Goal: Task Accomplishment & Management: Manage account settings

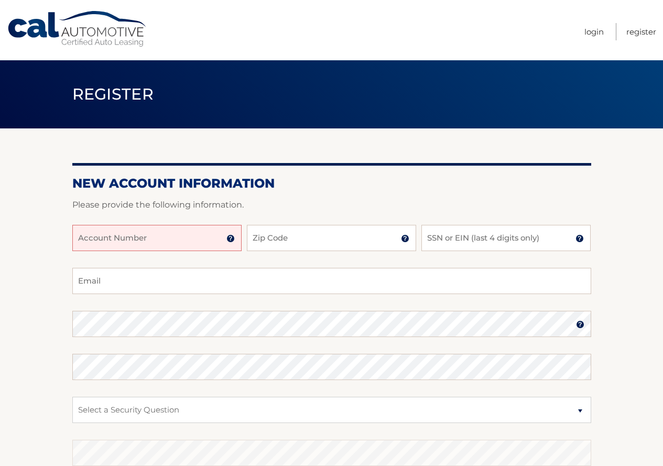
click at [172, 242] on input "Account Number" at bounding box center [156, 238] width 169 height 26
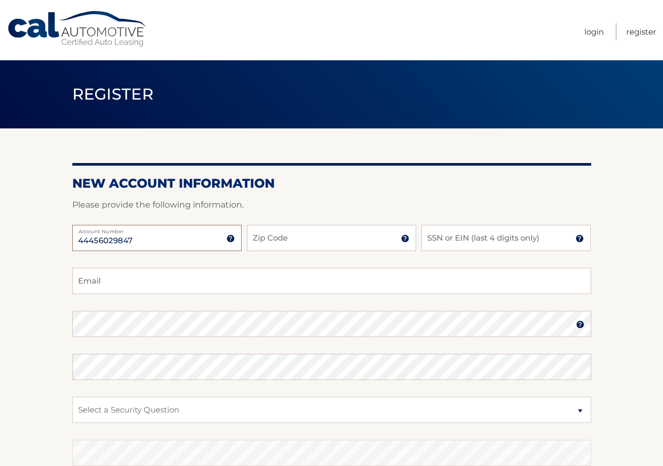
type input "44456029847"
click at [271, 241] on input "Zip Code" at bounding box center [331, 238] width 169 height 26
type input "11767"
click at [491, 231] on input "SSN or EIN (last 4 digits only)" at bounding box center [506, 238] width 169 height 26
click at [483, 242] on input "2t2g" at bounding box center [506, 238] width 169 height 26
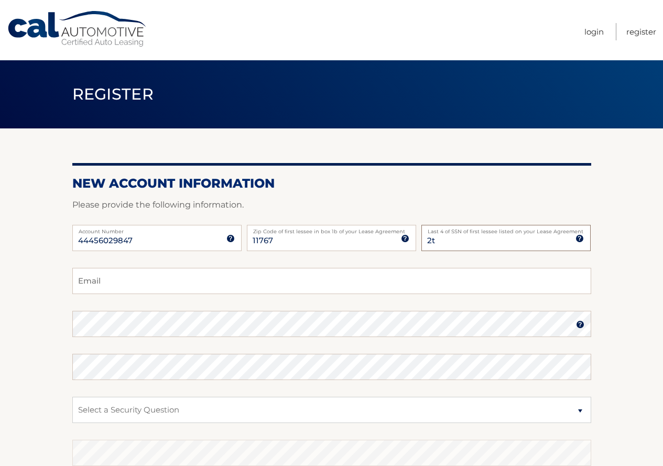
type input "2"
type input "4728"
click at [102, 293] on fieldset "Email Password Password should be a minimum of 6 characters and is case sensiti…" at bounding box center [331, 403] width 519 height 270
click at [101, 290] on input "Email" at bounding box center [331, 281] width 519 height 26
type input "acomo25@gmail.com"
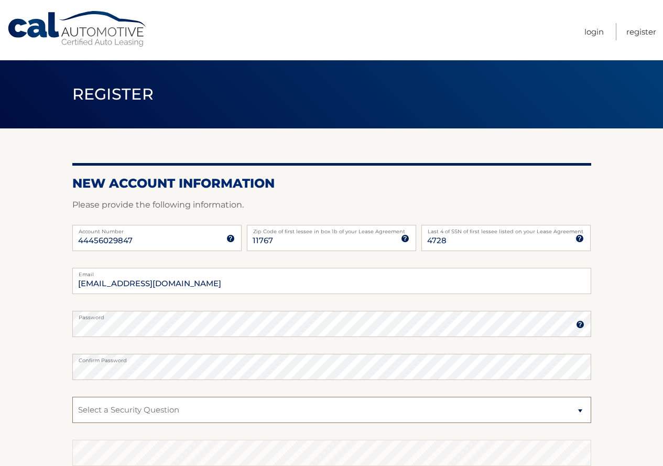
click at [143, 398] on select "Select a Security Question What was the name of your elementary school? What is…" at bounding box center [331, 410] width 519 height 26
select select "2"
click at [72, 397] on select "Select a Security Question What was the name of your elementary school? What is…" at bounding box center [331, 410] width 519 height 26
click at [644, 338] on section "New Account Information Please provide the following information. 44456029847 A…" at bounding box center [331, 332] width 663 height 409
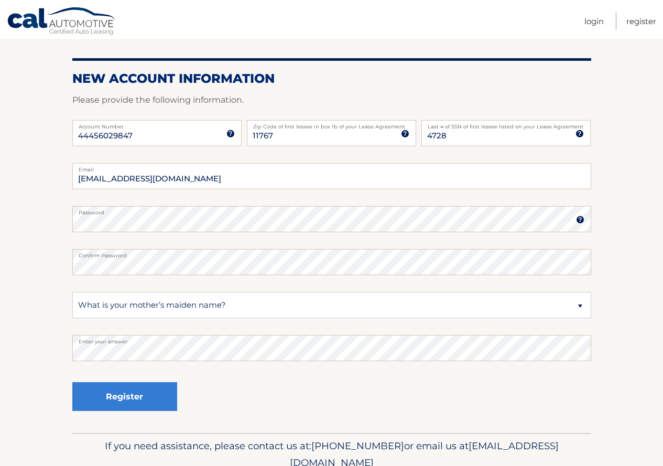
scroll to position [152, 0]
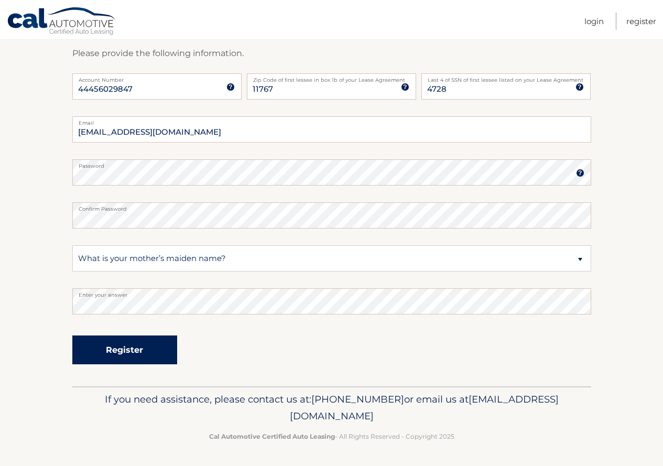
click at [120, 350] on button "Register" at bounding box center [124, 350] width 105 height 29
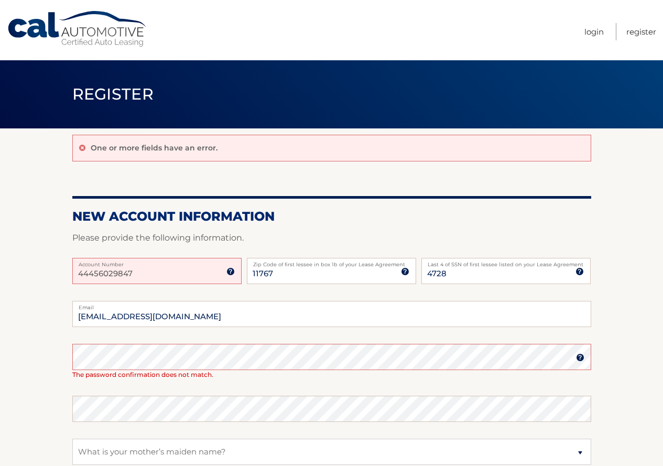
click at [233, 274] on img at bounding box center [230, 271] width 8 height 8
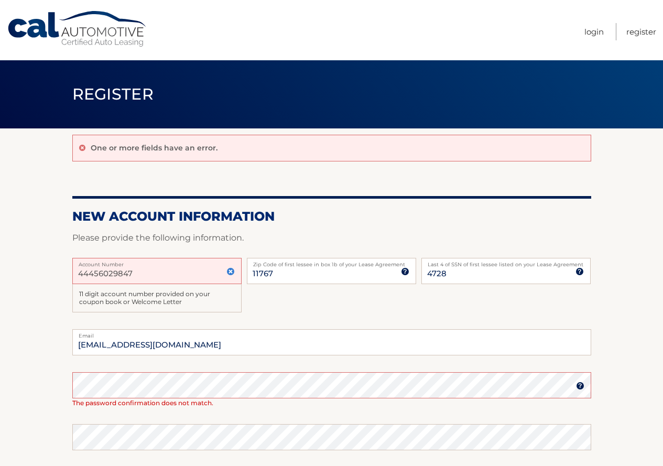
click at [232, 278] on input "44456029847" at bounding box center [156, 271] width 169 height 26
click at [232, 272] on img at bounding box center [230, 271] width 8 height 8
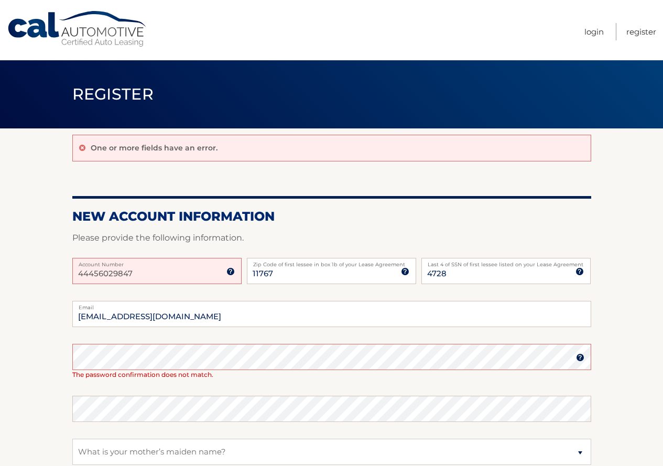
drag, startPoint x: 178, startPoint y: 273, endPoint x: 12, endPoint y: 273, distance: 166.2
click at [12, 273] on section "One or more fields have an error. New Account Information Please provide the fo…" at bounding box center [331, 353] width 663 height 451
type input "44456029847"
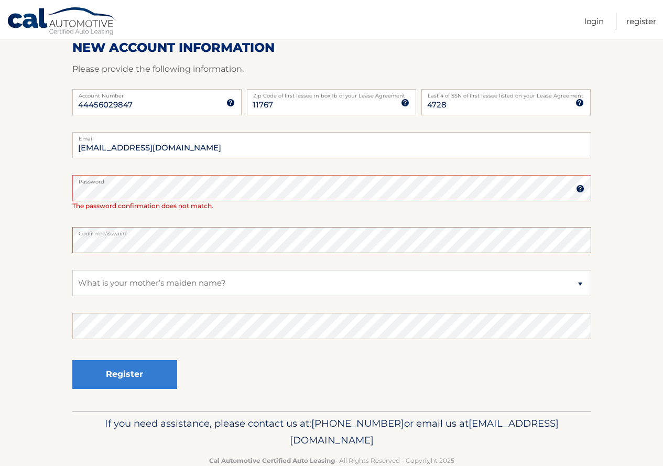
scroll to position [193, 0]
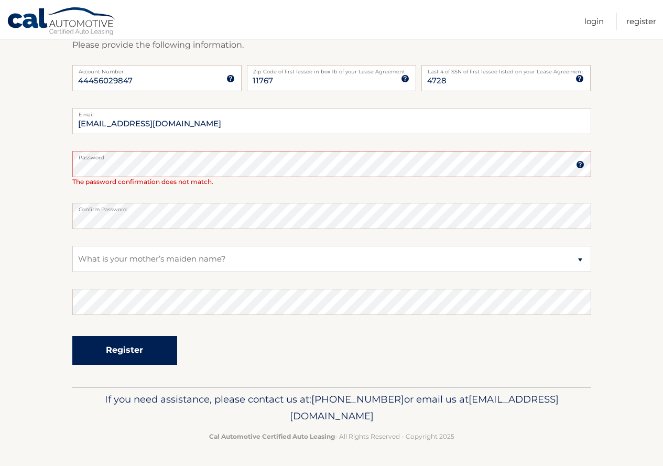
click at [144, 359] on button "Register" at bounding box center [124, 350] width 105 height 29
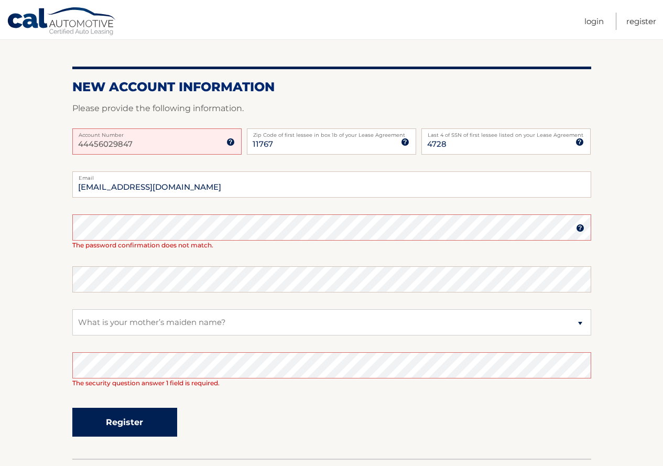
scroll to position [202, 0]
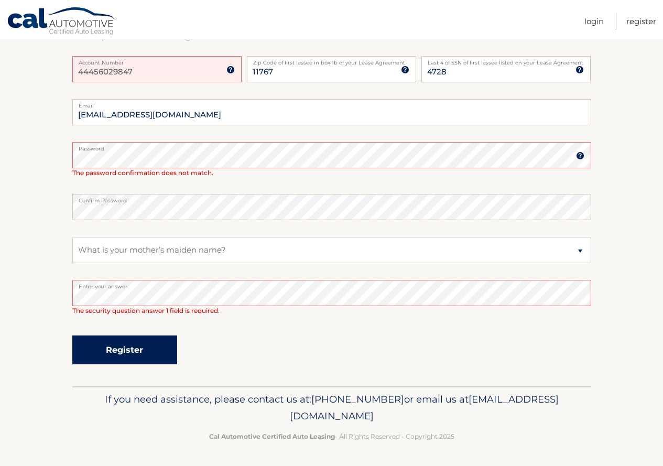
click at [125, 351] on button "Register" at bounding box center [124, 350] width 105 height 29
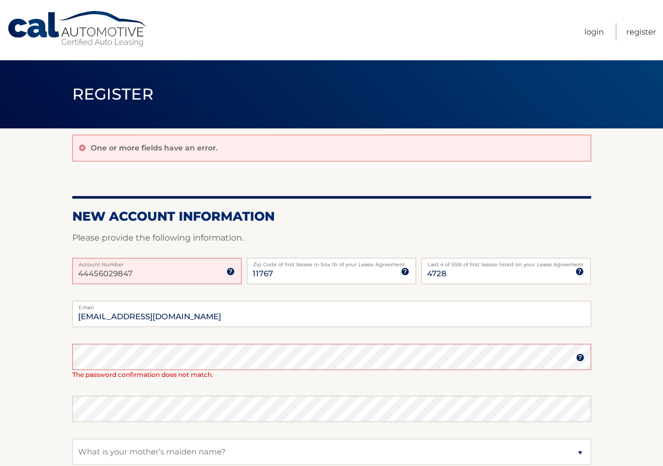
click at [580, 359] on img at bounding box center [580, 357] width 8 height 8
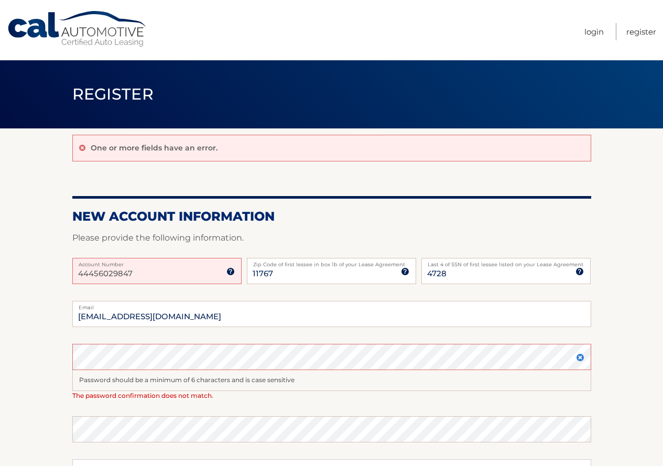
click at [580, 359] on img at bounding box center [580, 357] width 8 height 8
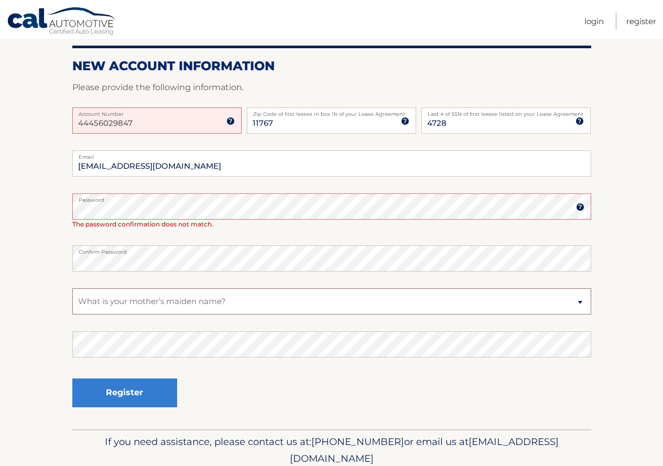
scroll to position [157, 0]
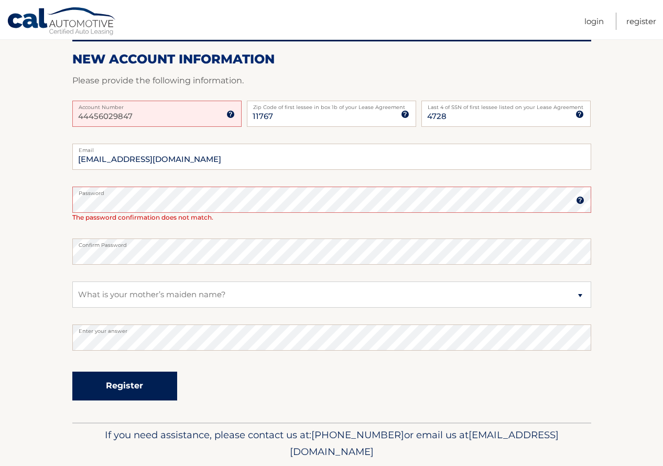
click at [163, 393] on button "Register" at bounding box center [124, 386] width 105 height 29
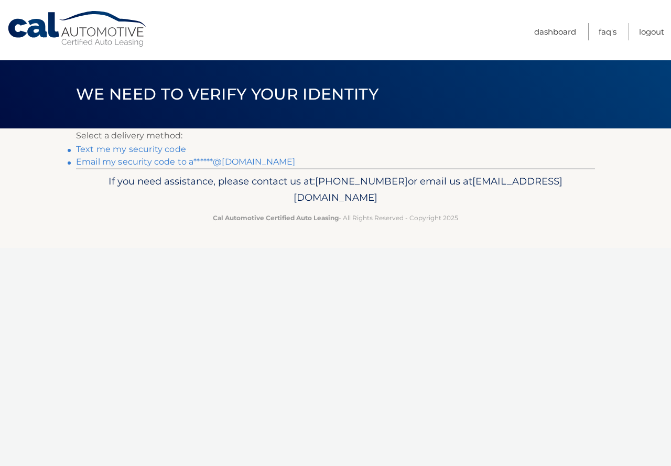
click at [154, 146] on link "Text me my security code" at bounding box center [131, 149] width 110 height 10
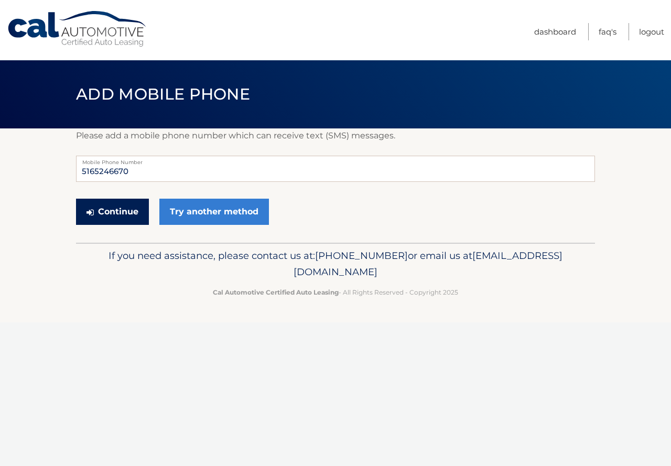
click at [123, 211] on button "Continue" at bounding box center [112, 212] width 73 height 26
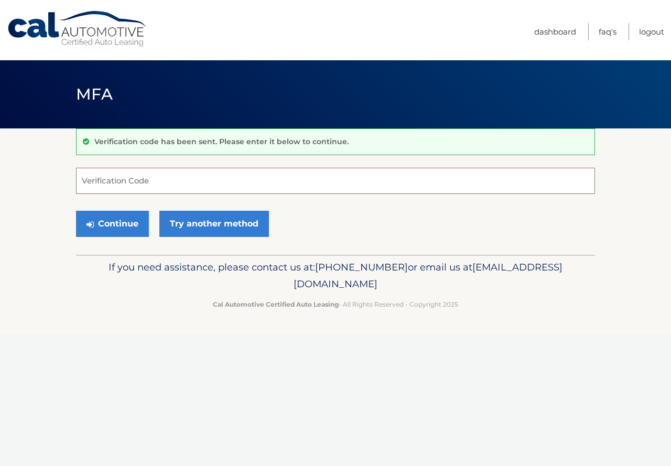
click at [136, 180] on input "Verification Code" at bounding box center [335, 181] width 519 height 26
type input "104342"
click at [125, 224] on button "Continue" at bounding box center [112, 224] width 73 height 26
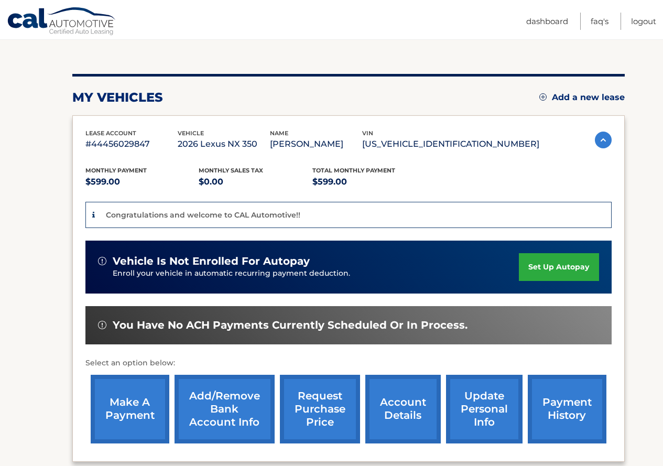
scroll to position [105, 0]
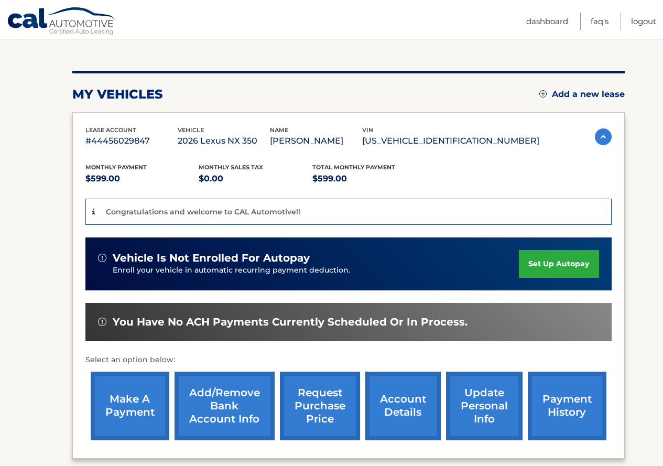
click at [570, 259] on link "set up autopay" at bounding box center [559, 264] width 80 height 28
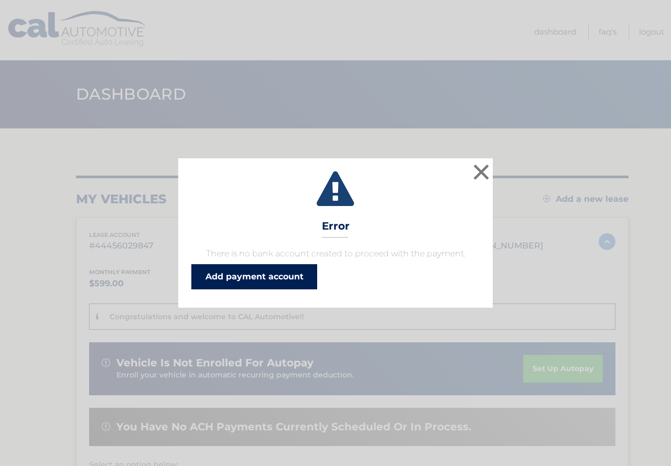
click at [260, 273] on link "Add payment account" at bounding box center [254, 276] width 126 height 25
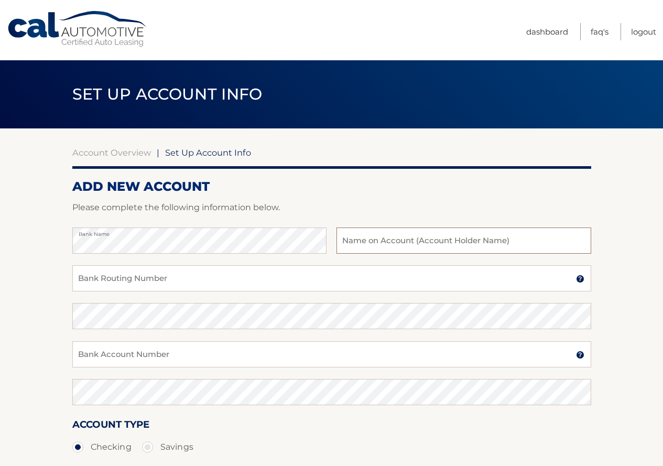
click at [382, 243] on input "text" at bounding box center [464, 241] width 254 height 26
type input "anthony como"
click at [162, 278] on input "Bank Routing Number" at bounding box center [331, 278] width 519 height 26
type input "021000322"
click at [98, 359] on input "Bank Account Number" at bounding box center [331, 354] width 519 height 26
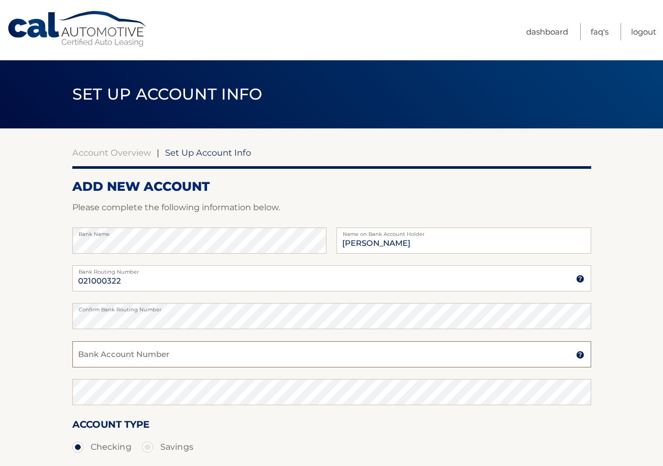
click at [124, 359] on input "Bank Account Number" at bounding box center [331, 354] width 519 height 26
type input "483079071975"
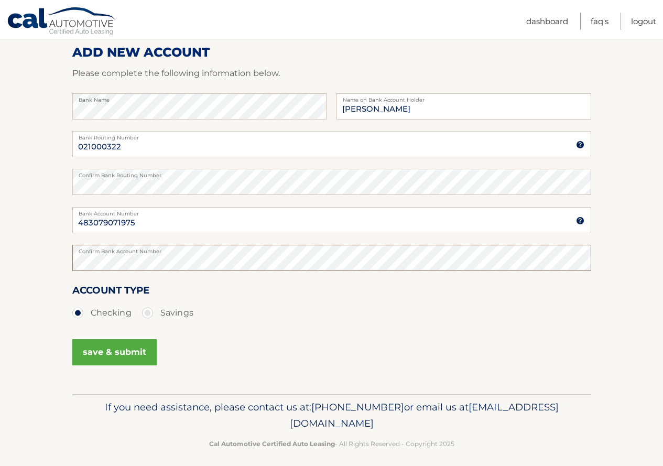
scroll to position [142, 0]
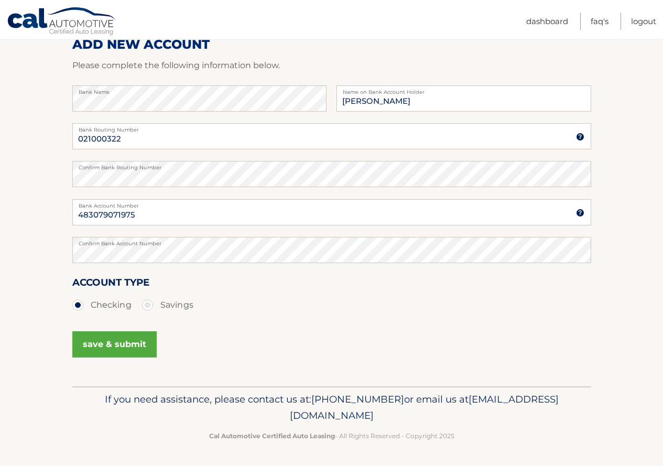
click at [127, 347] on button "save & submit" at bounding box center [114, 344] width 84 height 26
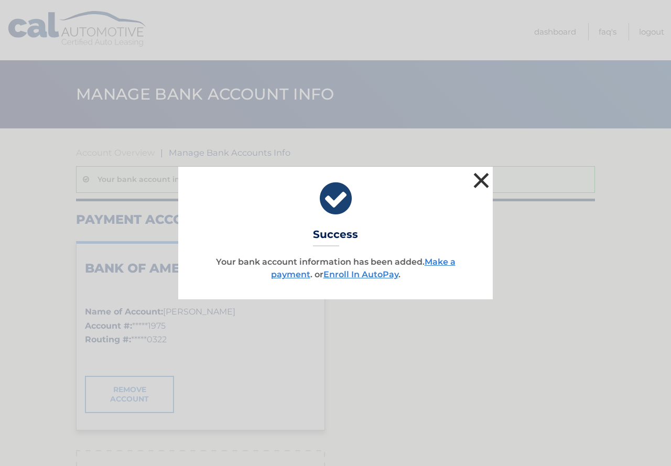
click at [482, 191] on button "×" at bounding box center [481, 180] width 21 height 21
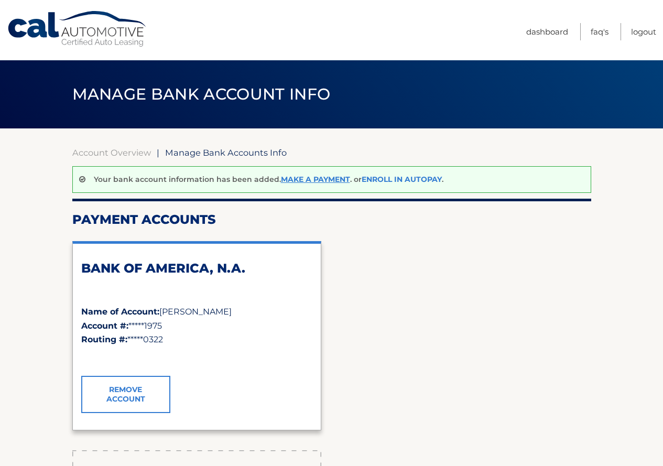
click at [393, 179] on link "Enroll In AutoPay" at bounding box center [402, 179] width 80 height 9
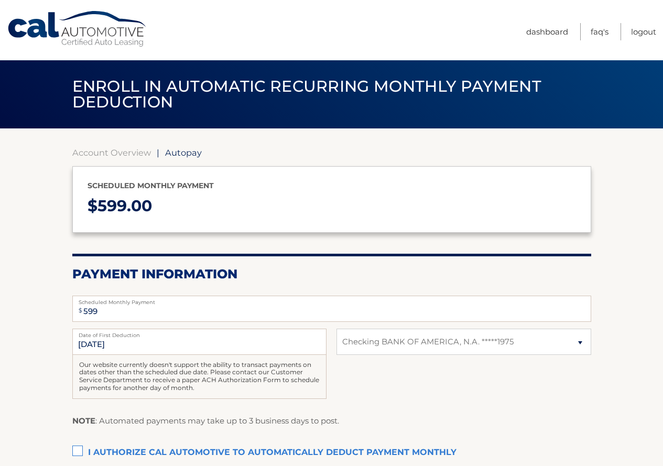
select select "OGUwNWIyYzMtYWM1OC00Y2ViLWFkMTQtMDMxYmQyNjU1YzY2"
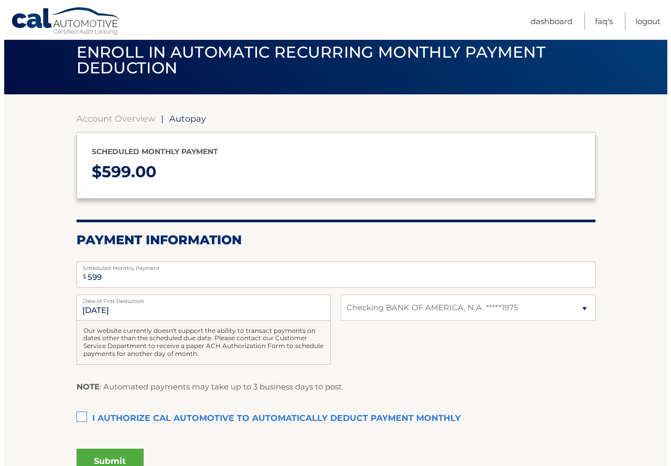
scroll to position [52, 0]
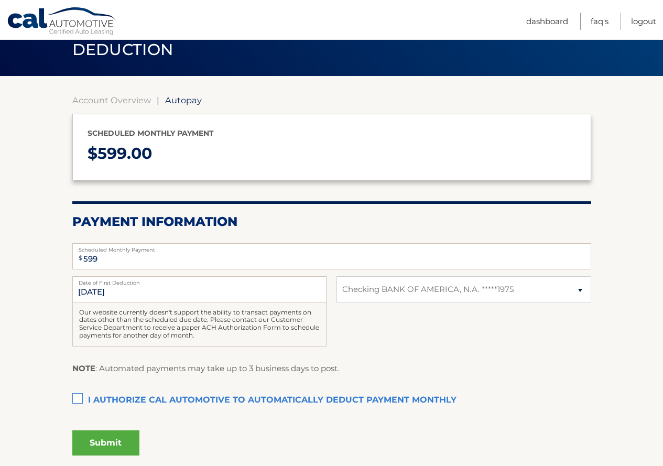
click at [72, 395] on label "I authorize cal automotive to automatically deduct payment monthly This checkbo…" at bounding box center [331, 400] width 519 height 21
click at [0, 0] on input "I authorize cal automotive to automatically deduct payment monthly This checkbo…" at bounding box center [0, 0] width 0 height 0
click at [116, 439] on button "Submit" at bounding box center [105, 442] width 67 height 25
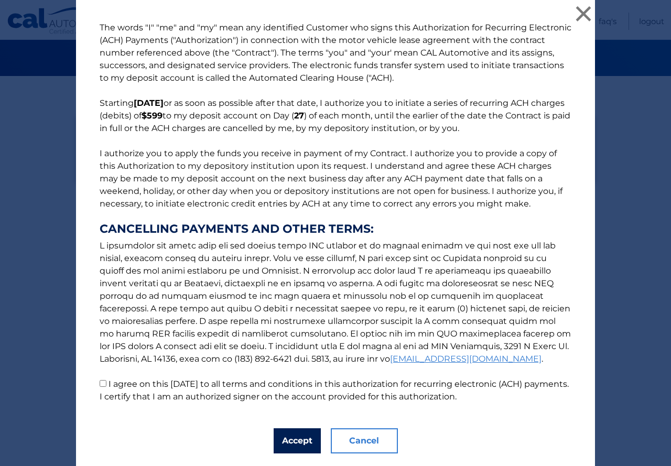
click at [291, 438] on button "Accept" at bounding box center [297, 440] width 47 height 25
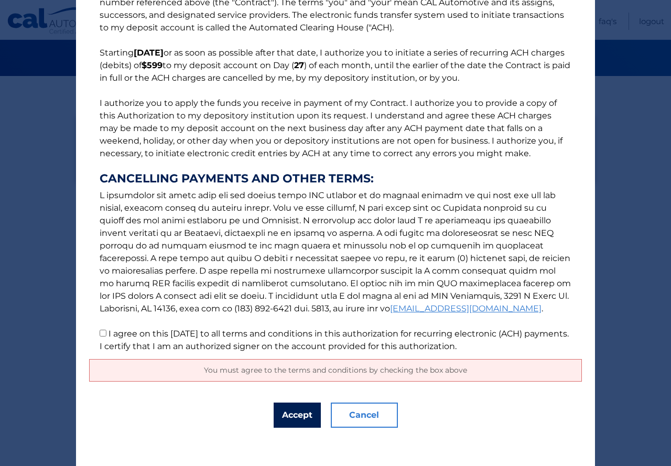
scroll to position [54, 0]
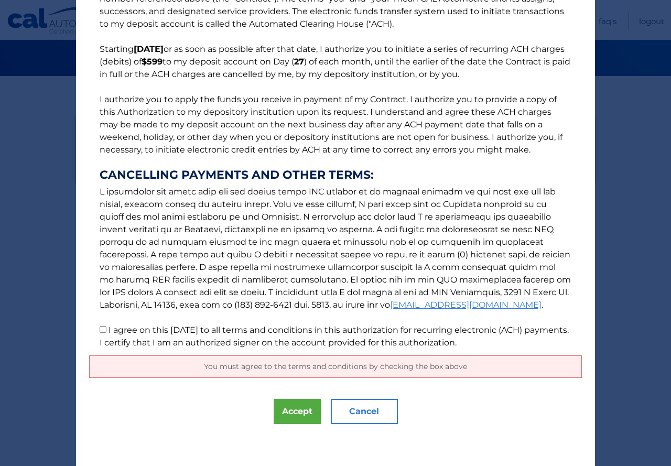
click at [102, 330] on input "I agree on this 10/12/2025 to all terms and conditions in this authorization fo…" at bounding box center [103, 329] width 7 height 7
checkbox input "true"
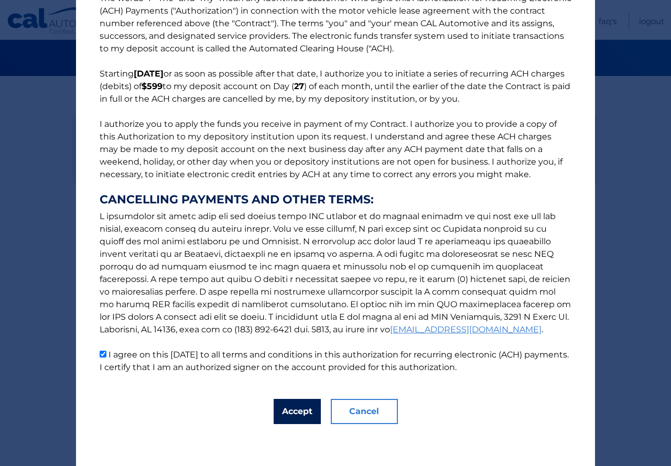
click at [306, 419] on button "Accept" at bounding box center [297, 411] width 47 height 25
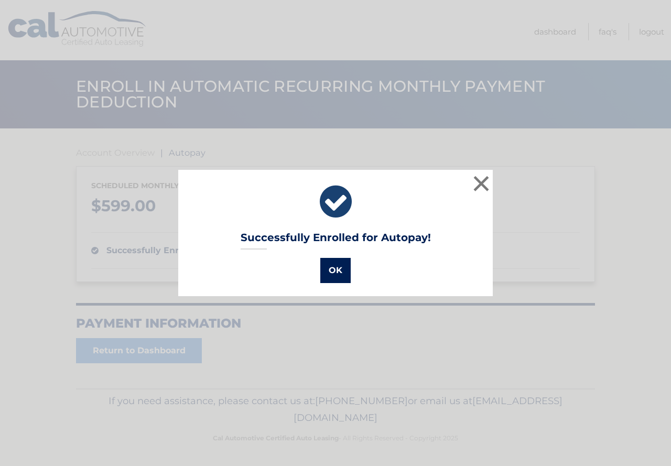
click at [328, 266] on button "OK" at bounding box center [335, 270] width 30 height 25
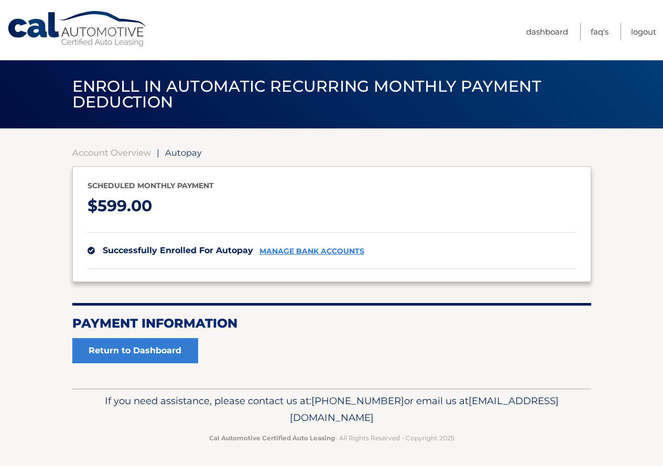
scroll to position [2, 0]
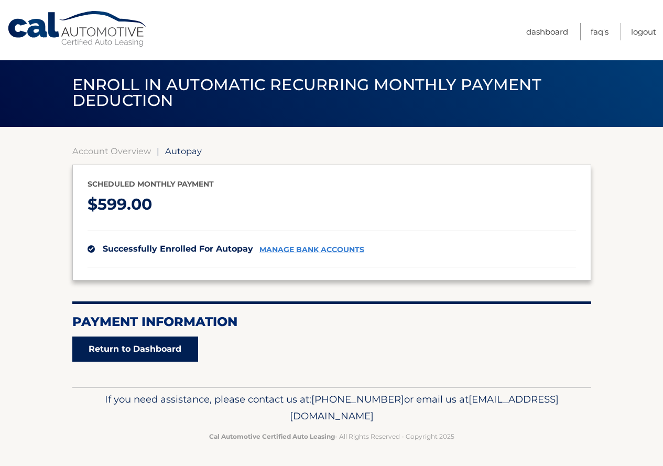
click at [128, 349] on link "Return to Dashboard" at bounding box center [135, 349] width 126 height 25
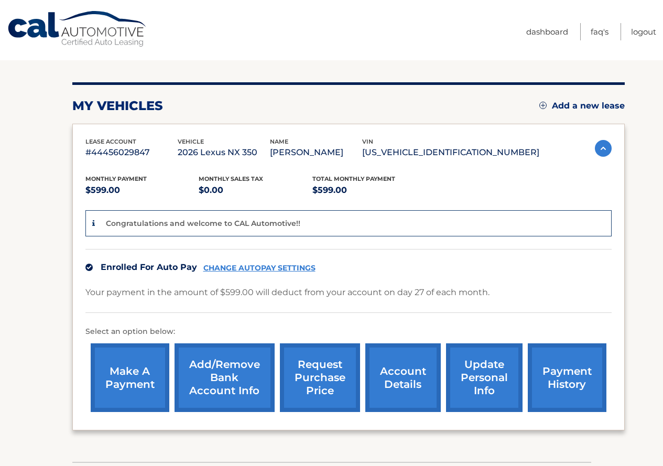
scroll to position [105, 0]
